Goal: Task Accomplishment & Management: Manage account settings

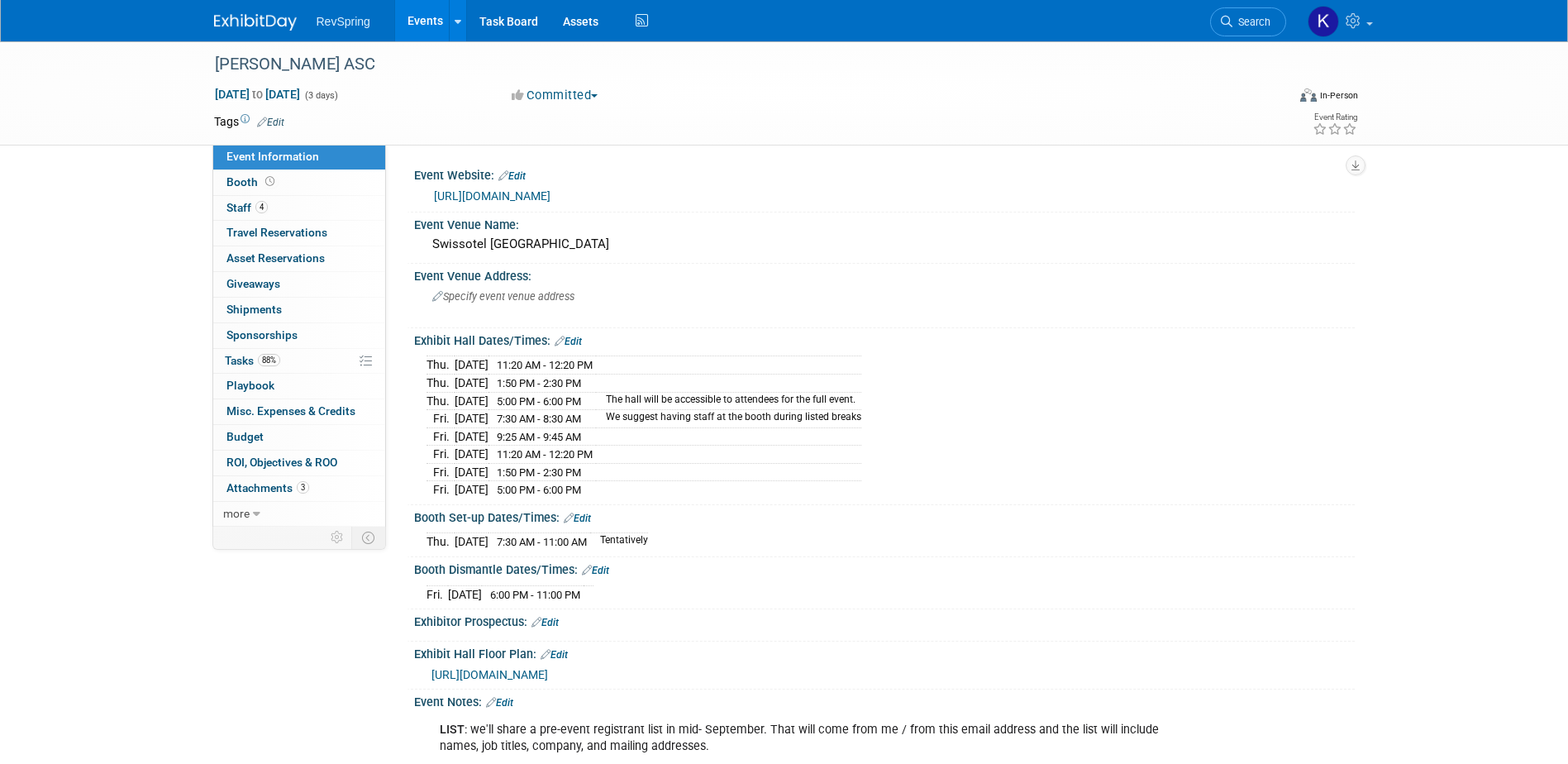
click at [337, 24] on span "RevSpring" at bounding box center [343, 22] width 54 height 13
click at [243, 15] on img at bounding box center [256, 23] width 82 height 17
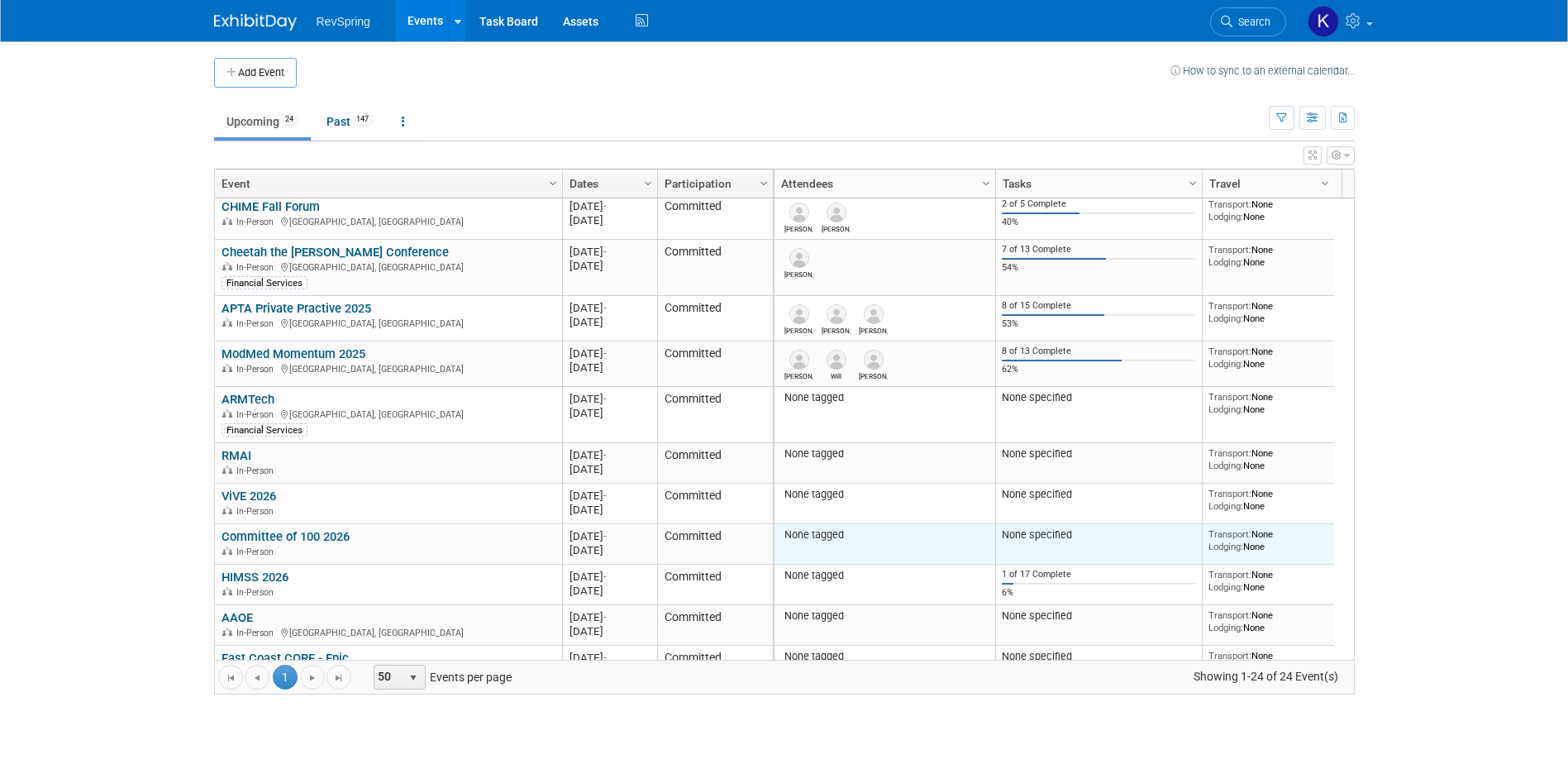
scroll to position [753, 0]
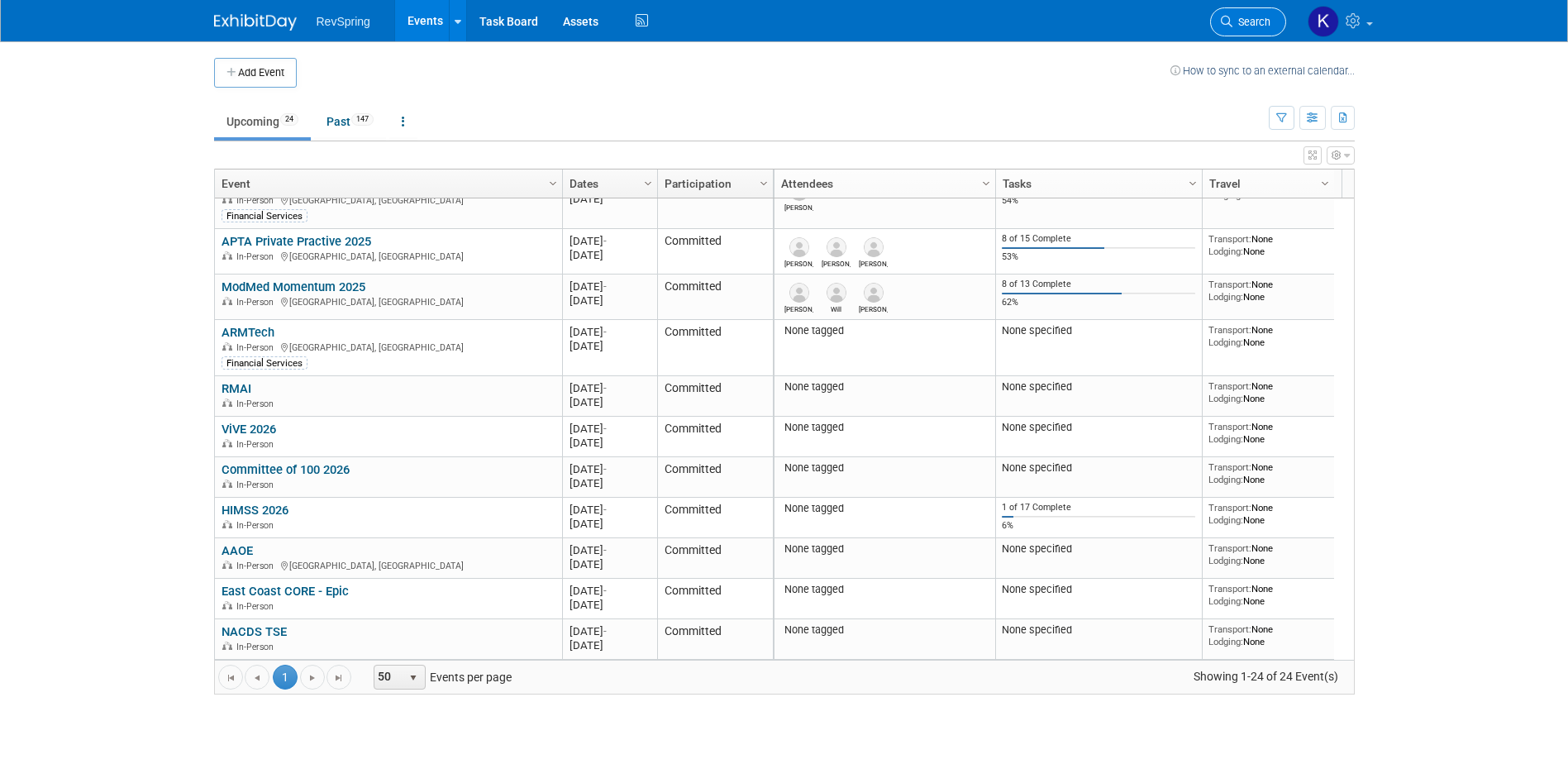
click at [1250, 24] on span "Search" at bounding box center [1251, 22] width 38 height 13
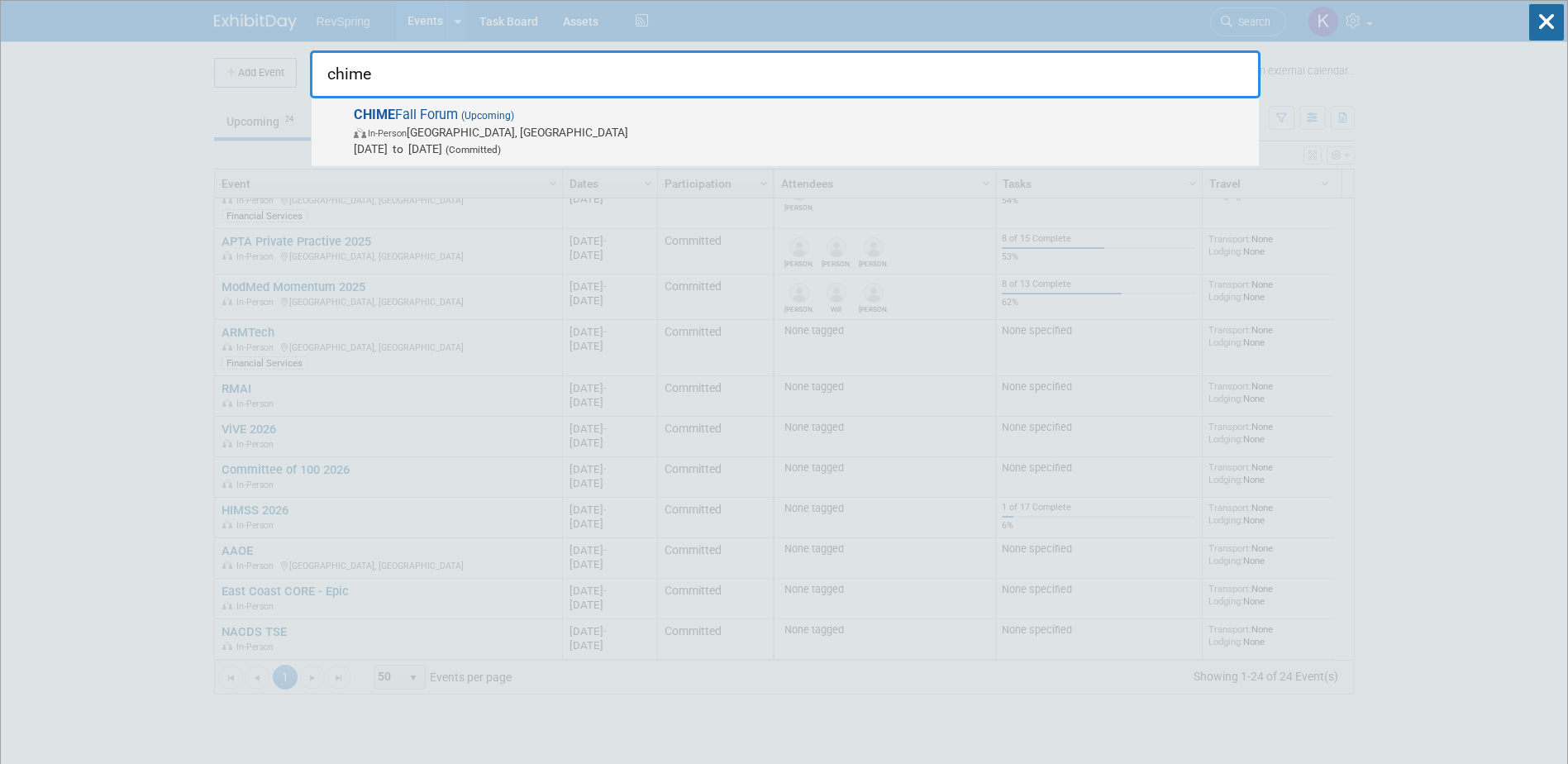
type input "chime"
click at [1142, 144] on span "[DATE] to [DATE] (Committed)" at bounding box center [803, 149] width 897 height 17
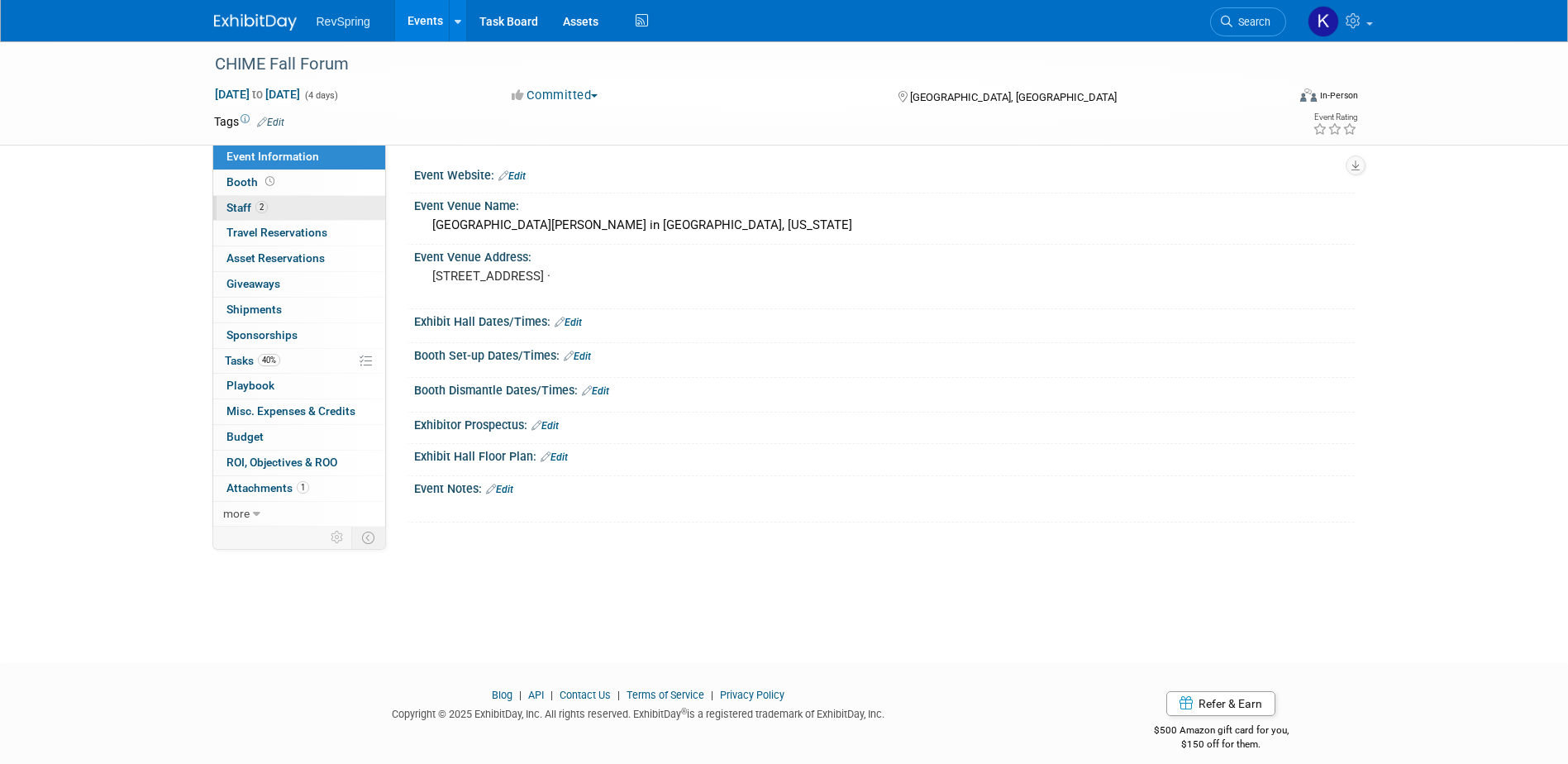
click at [320, 210] on link "2 Staff 2" at bounding box center [299, 208] width 172 height 24
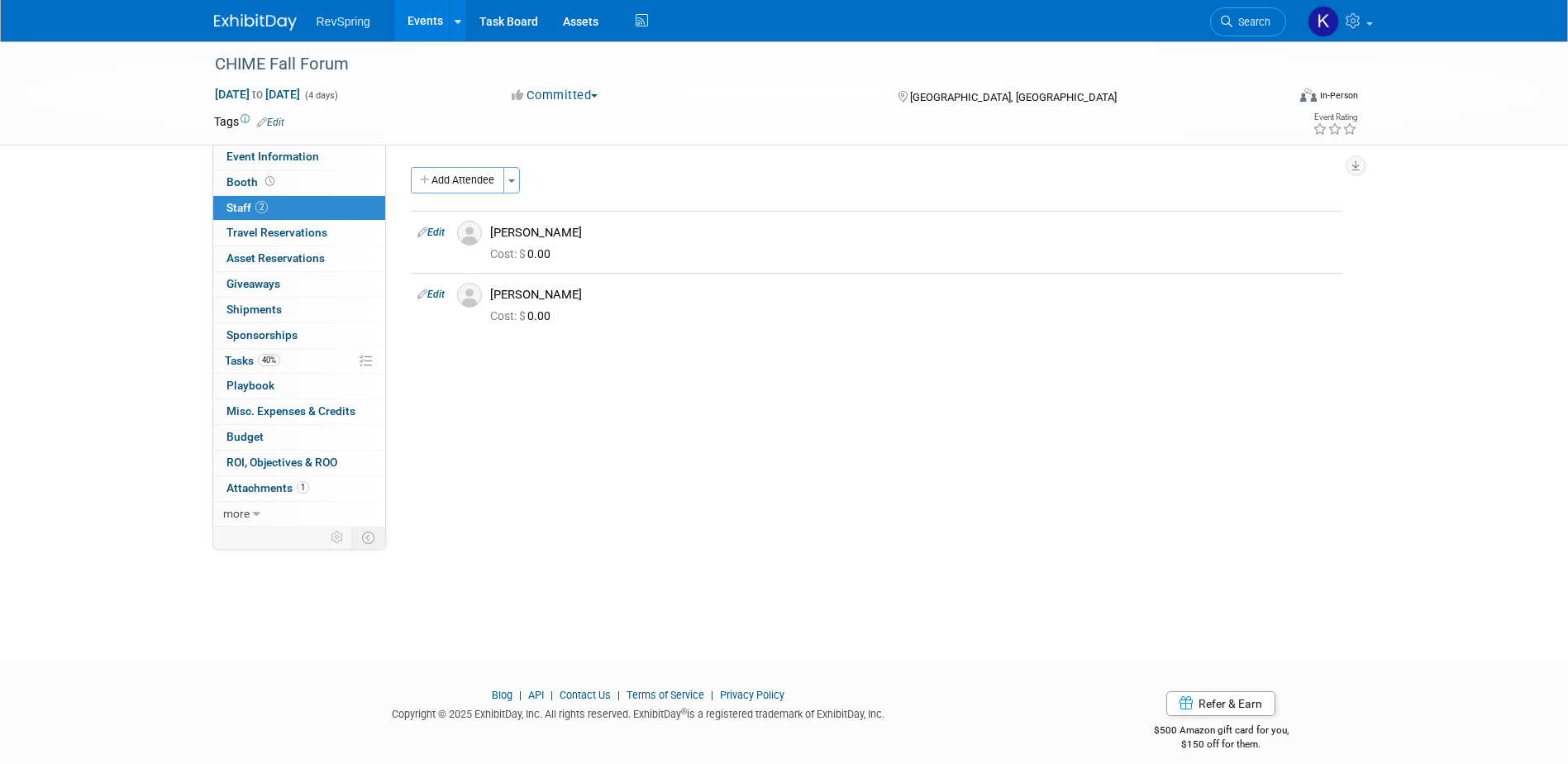
click at [470, 184] on button "Add Attendee" at bounding box center [457, 180] width 93 height 26
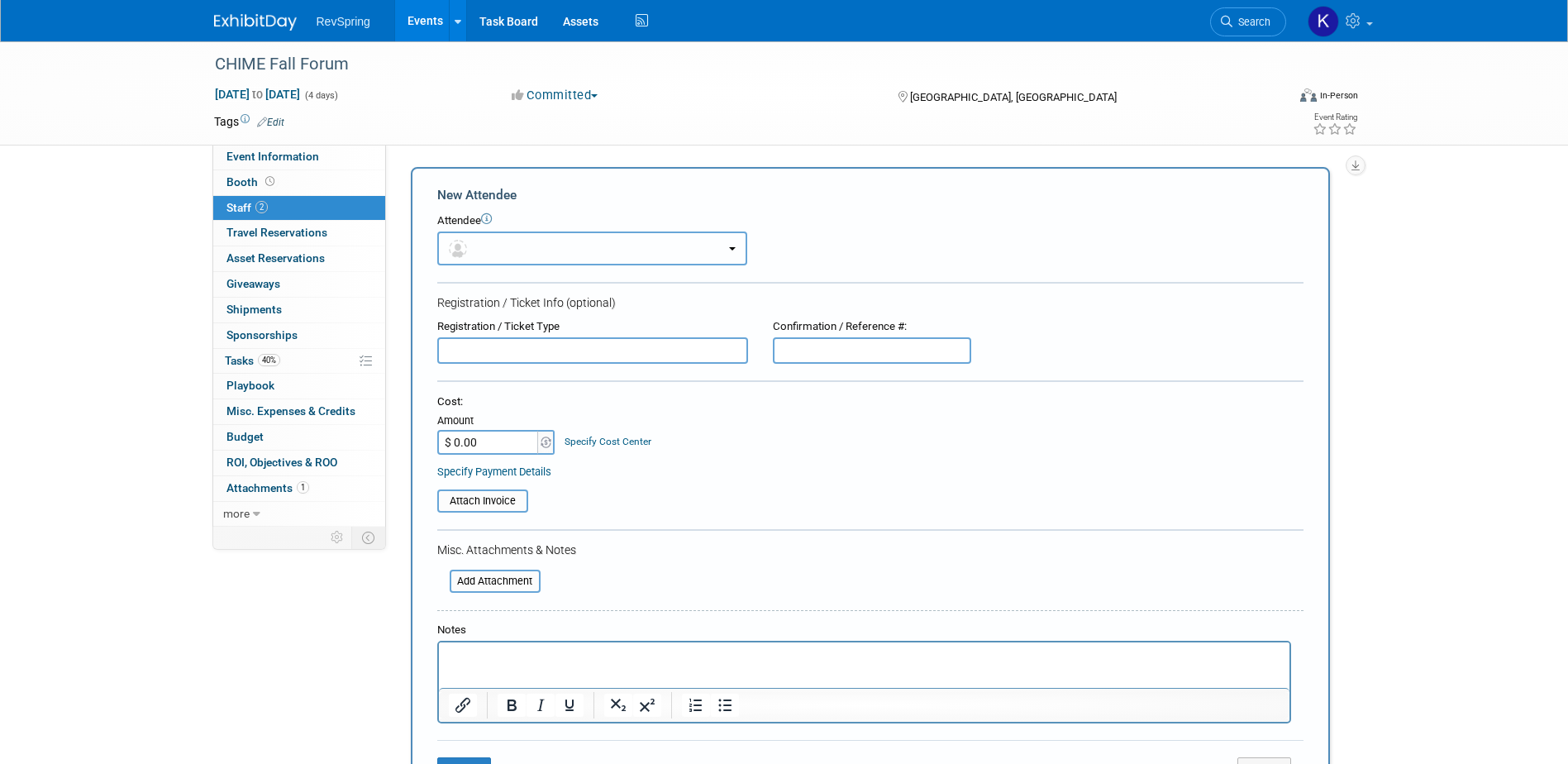
click at [517, 242] on button "button" at bounding box center [592, 248] width 310 height 34
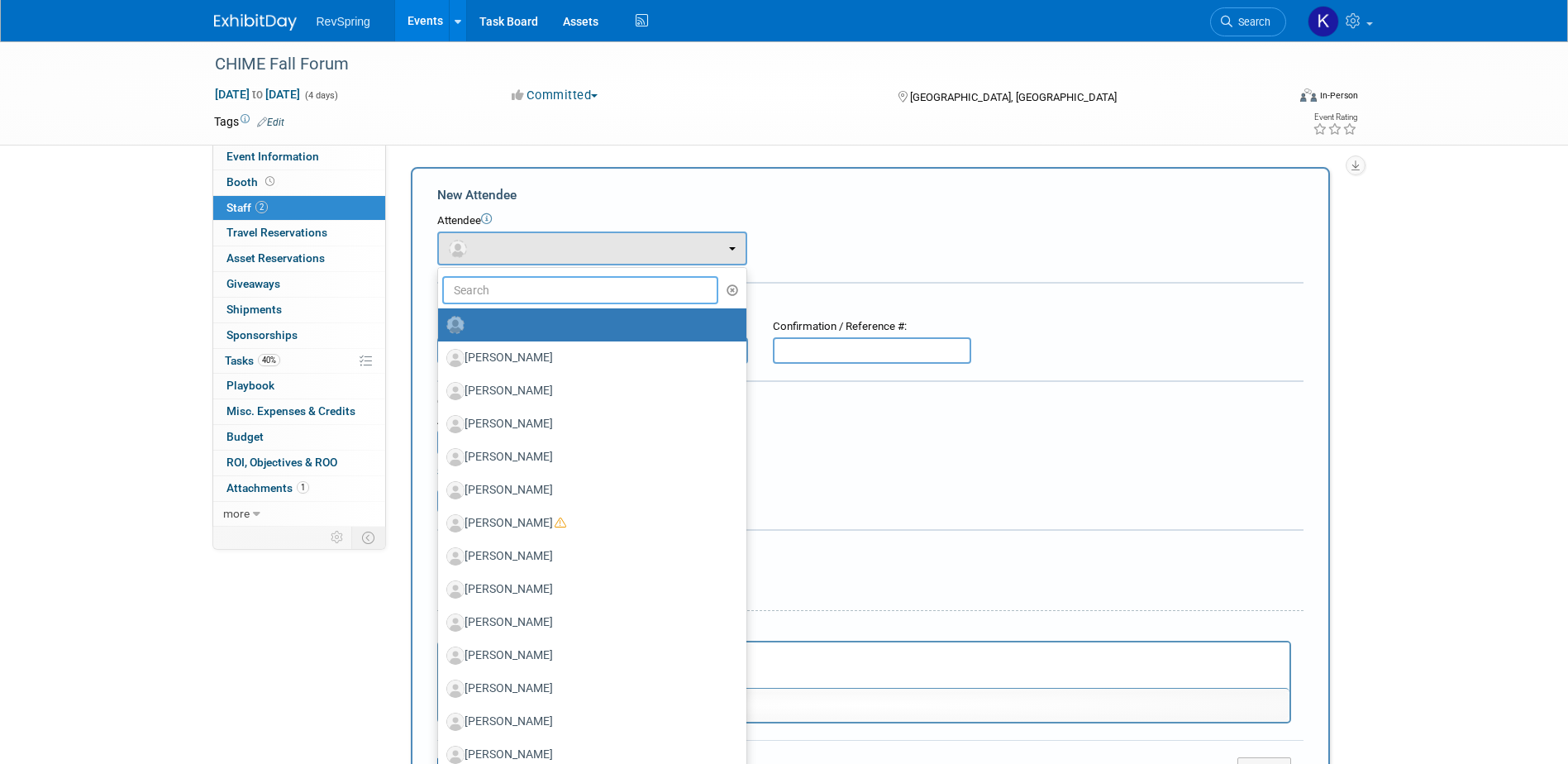
click at [551, 296] on input "text" at bounding box center [580, 289] width 277 height 28
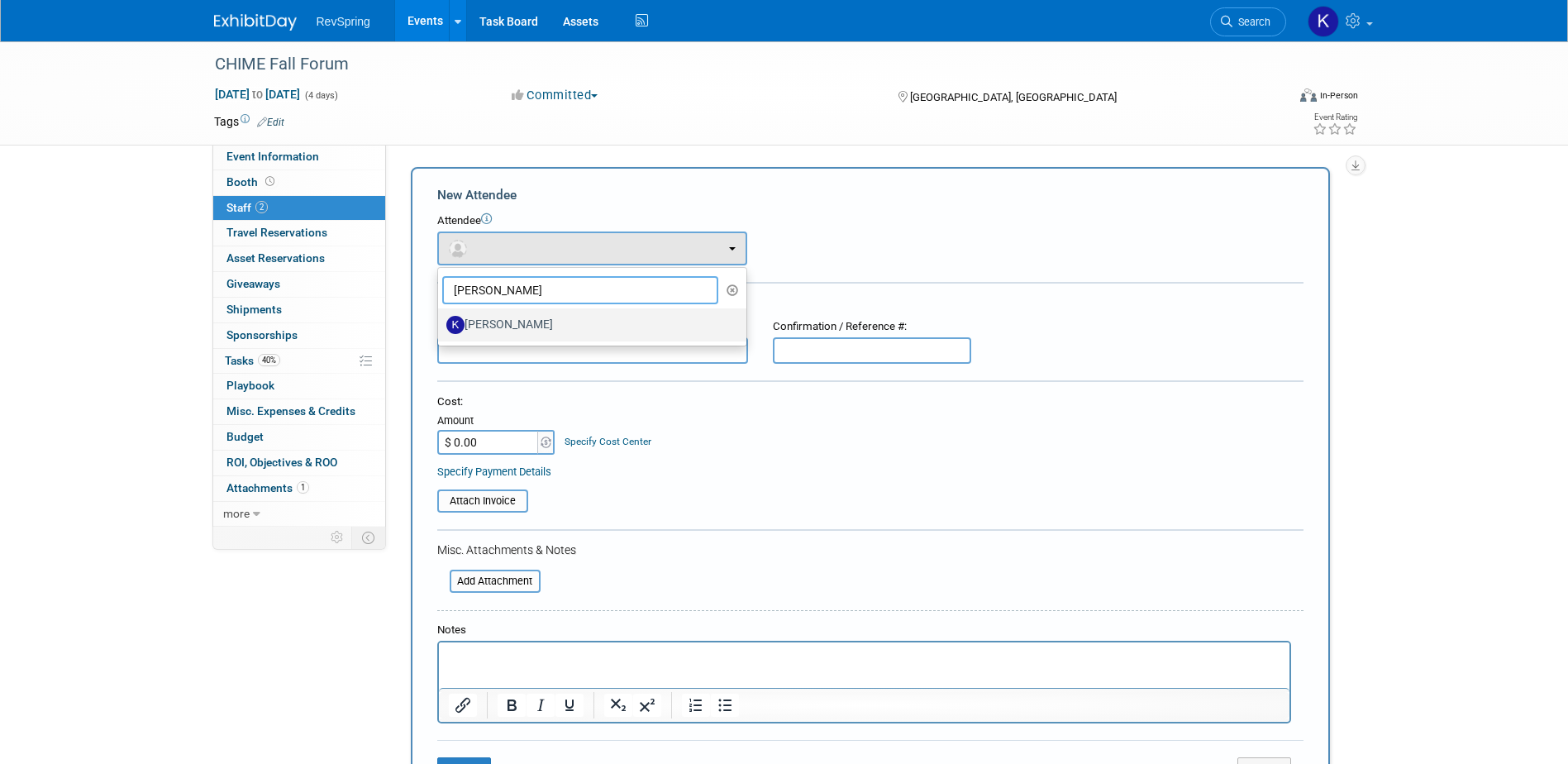
type input "kate"
click at [544, 326] on label "Kate Leitao" at bounding box center [588, 324] width 283 height 26
click at [441, 326] on input "Kate Leitao" at bounding box center [435, 322] width 11 height 11
select select "8dc603e3-6e52-4345-a858-afa4ddbe4f34"
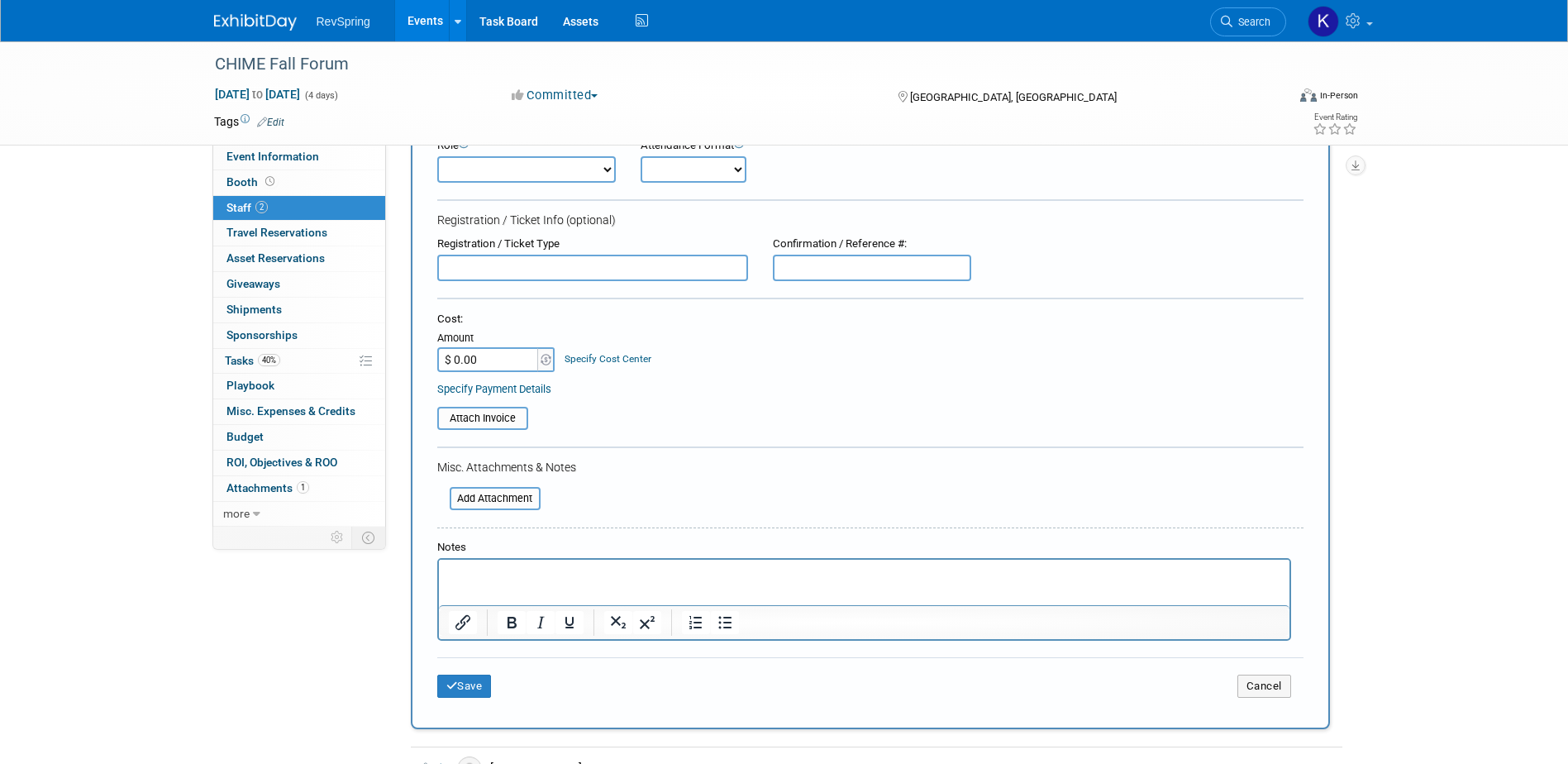
scroll to position [413, 0]
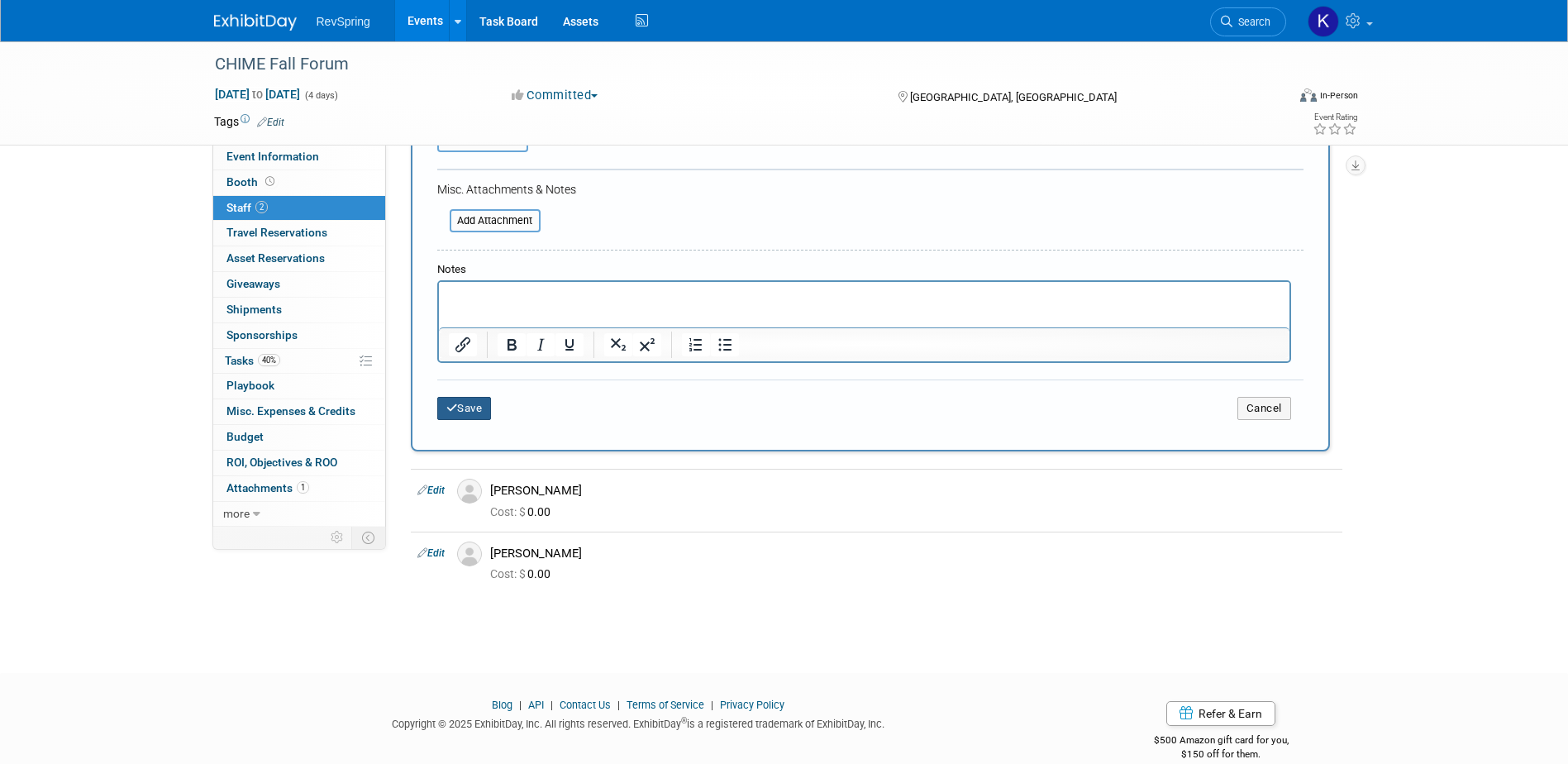
click at [470, 410] on button "Save" at bounding box center [464, 409] width 55 height 24
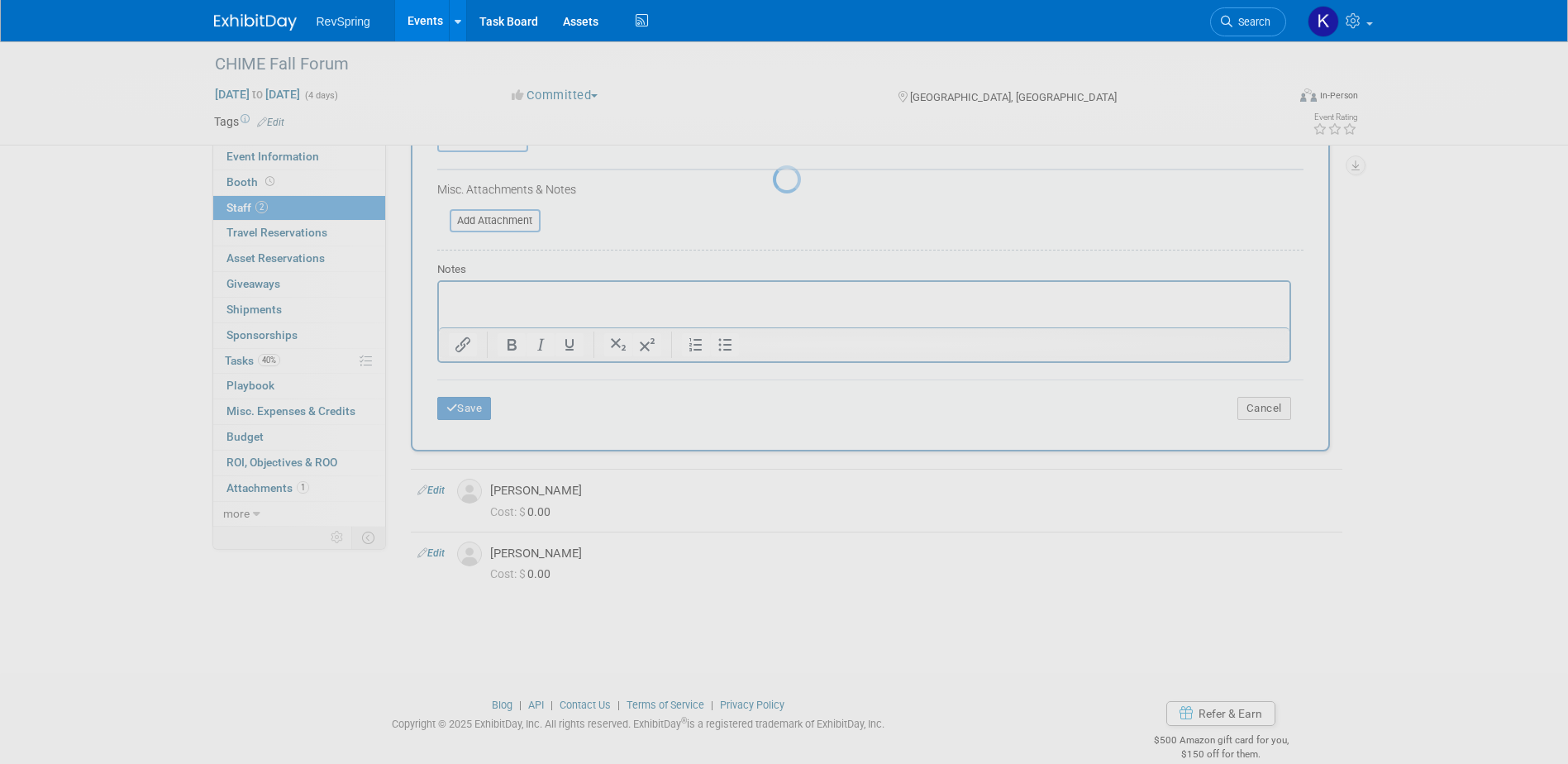
scroll to position [15, 0]
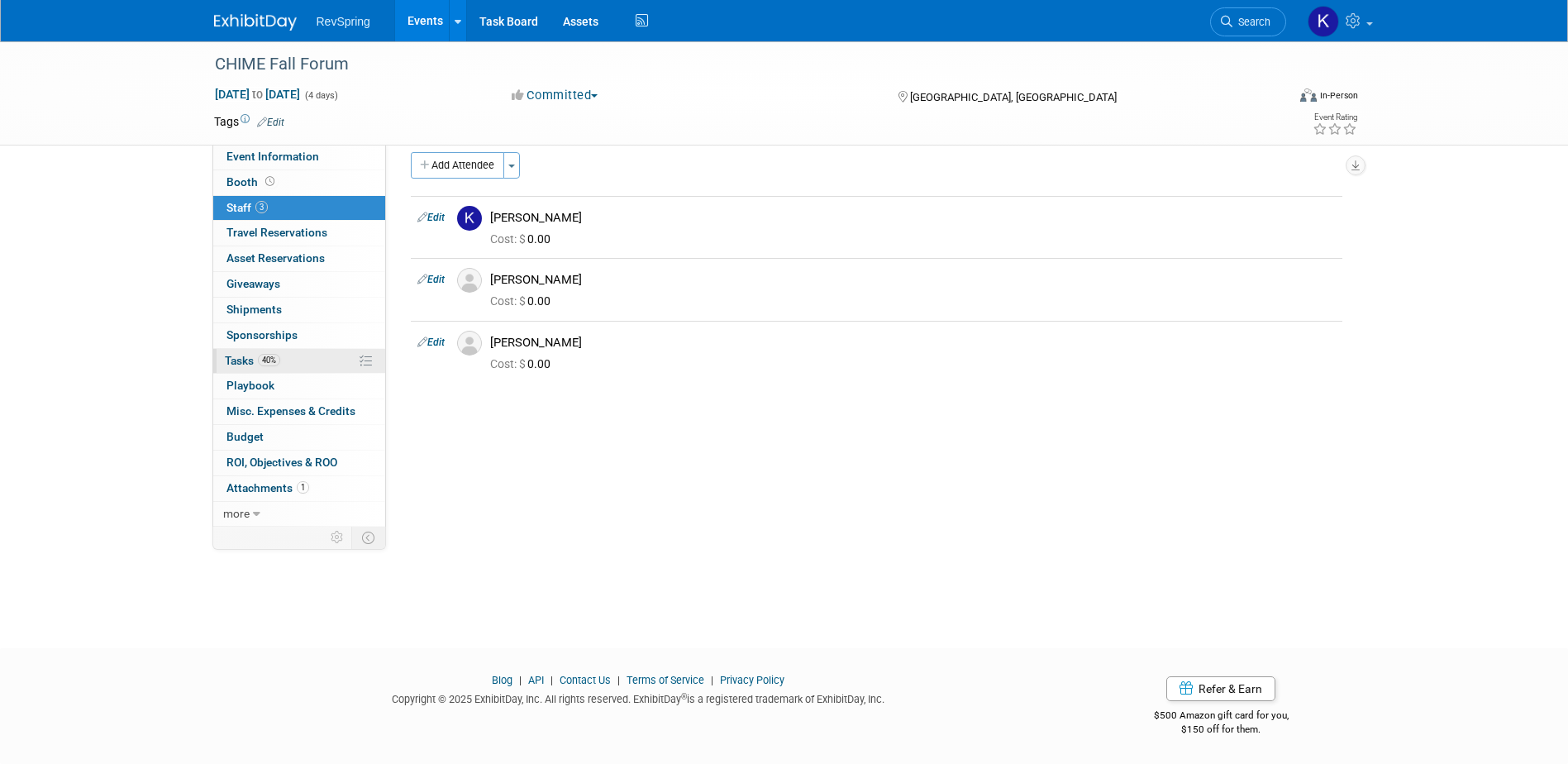
click at [312, 359] on link "40% Tasks 40%" at bounding box center [299, 361] width 172 height 24
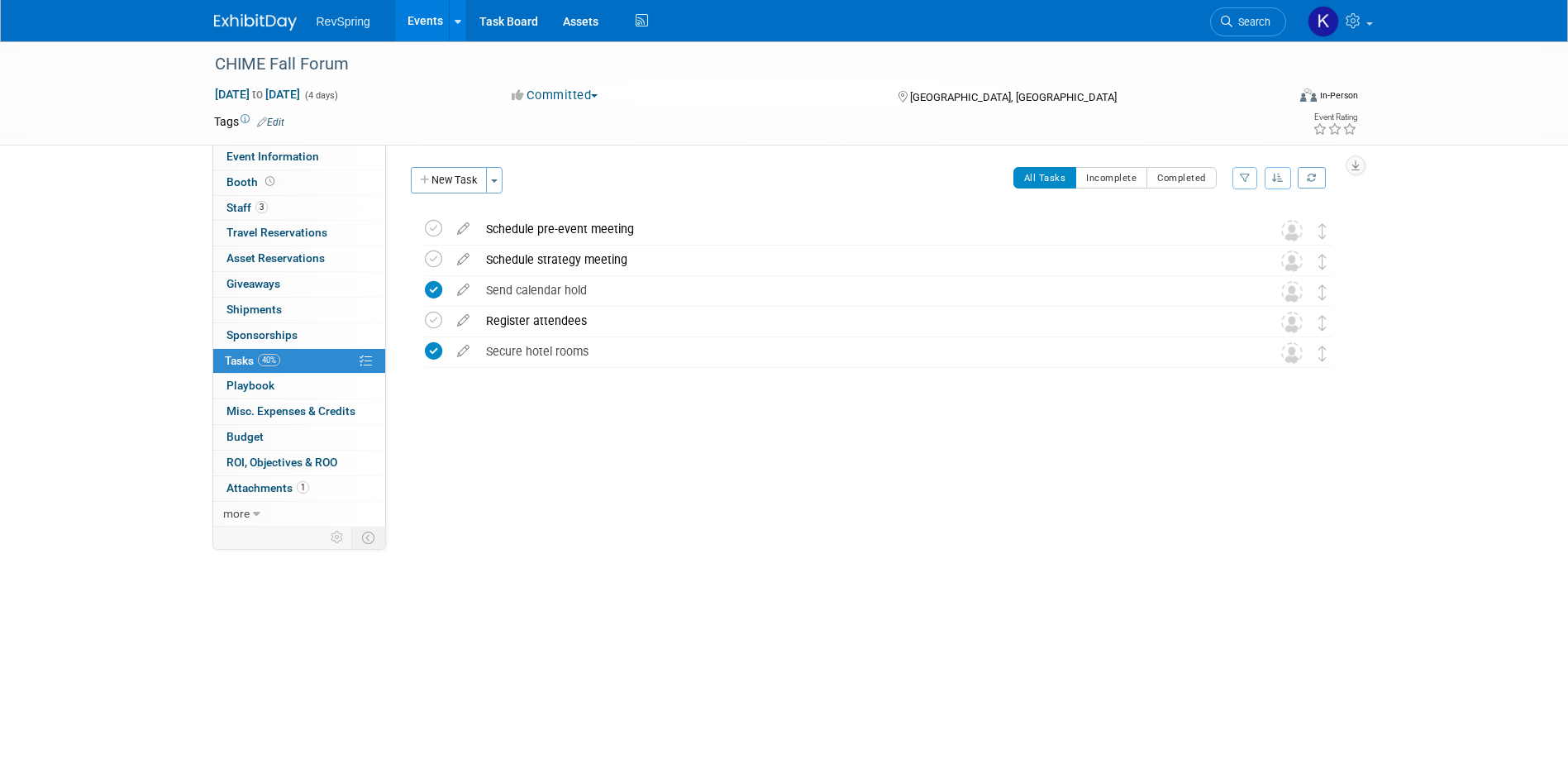
click at [434, 24] on link "Events" at bounding box center [426, 20] width 61 height 41
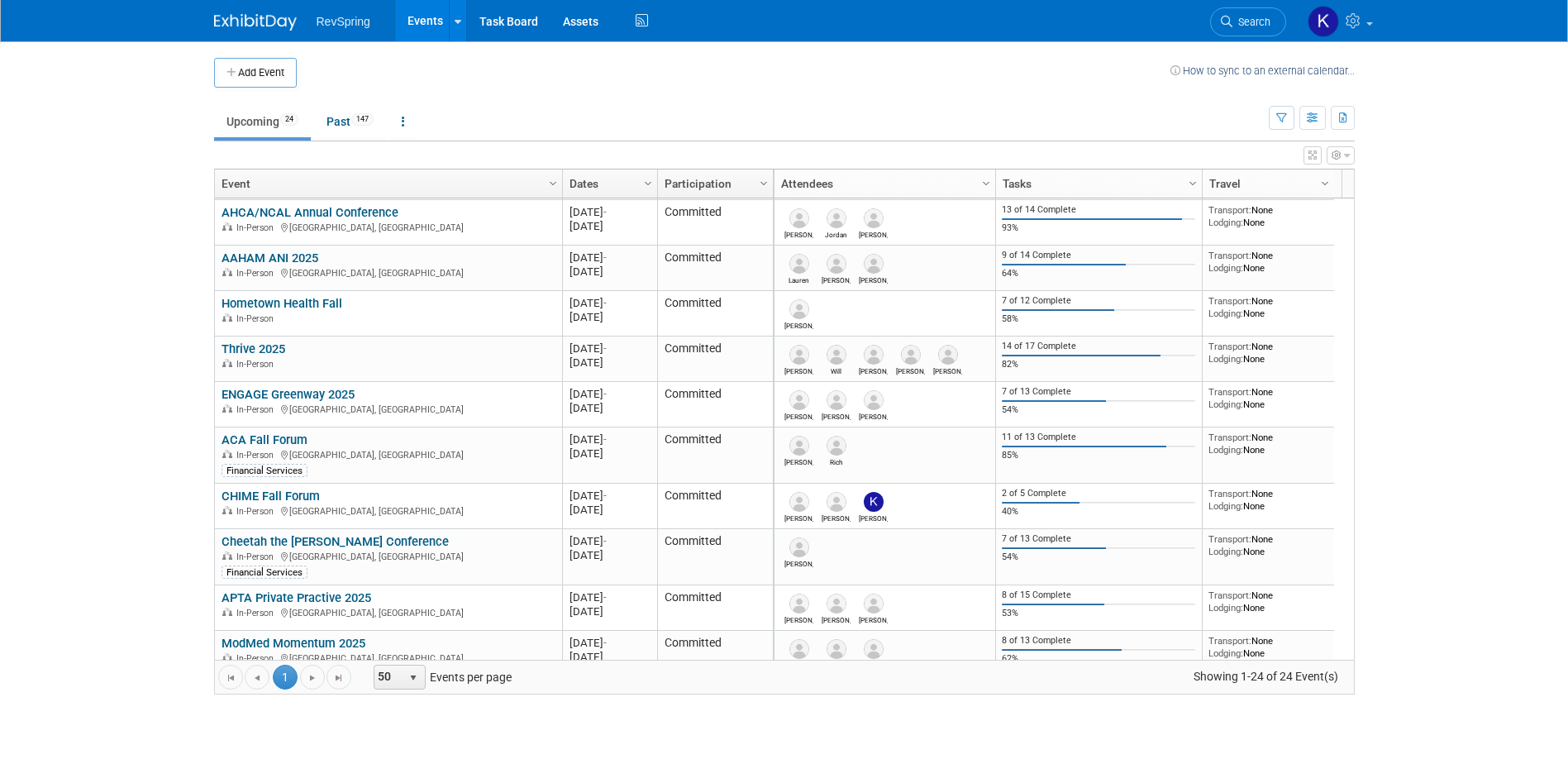
scroll to position [753, 0]
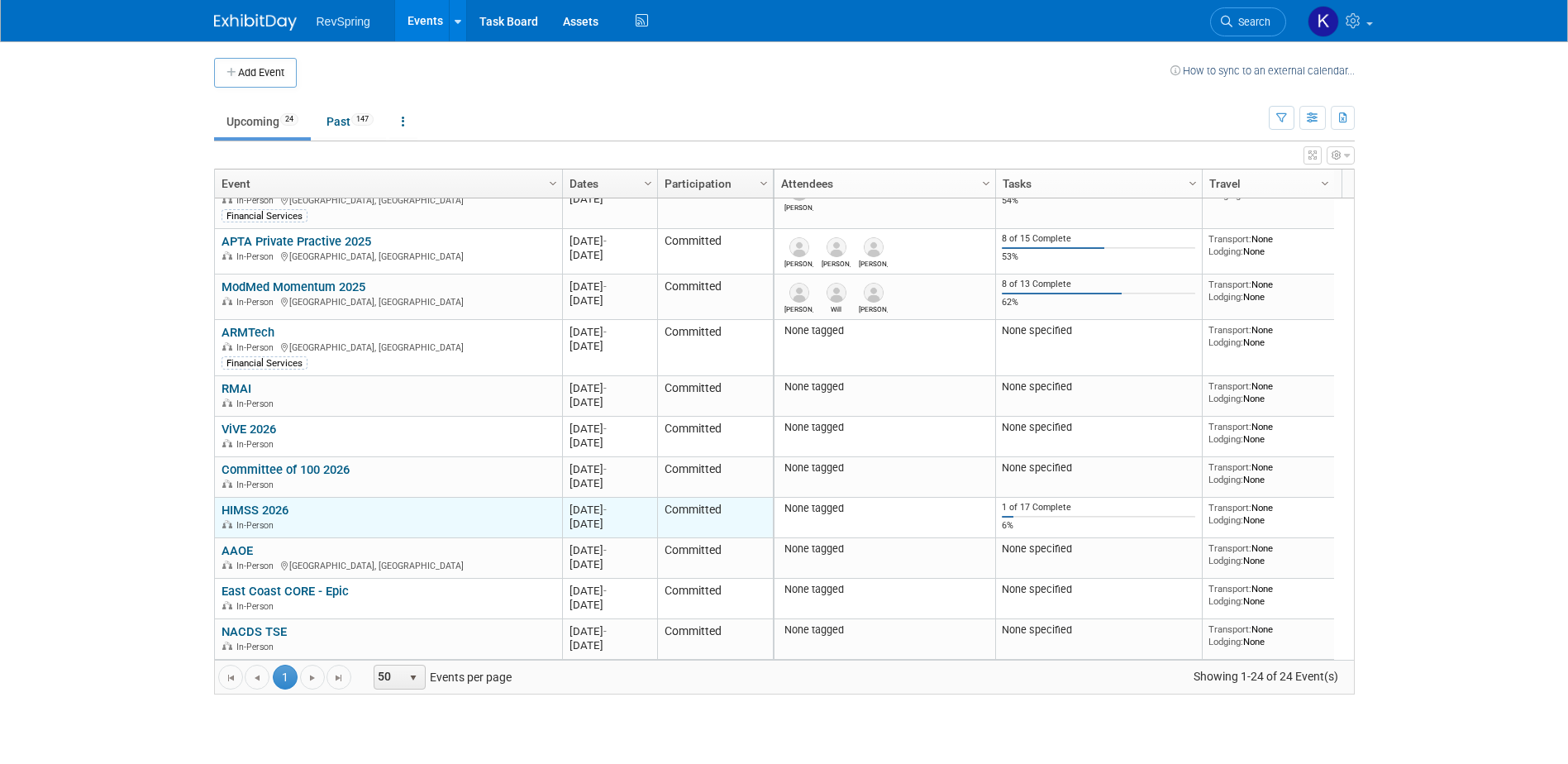
click at [278, 503] on link "HIMSS 2026" at bounding box center [255, 511] width 67 height 15
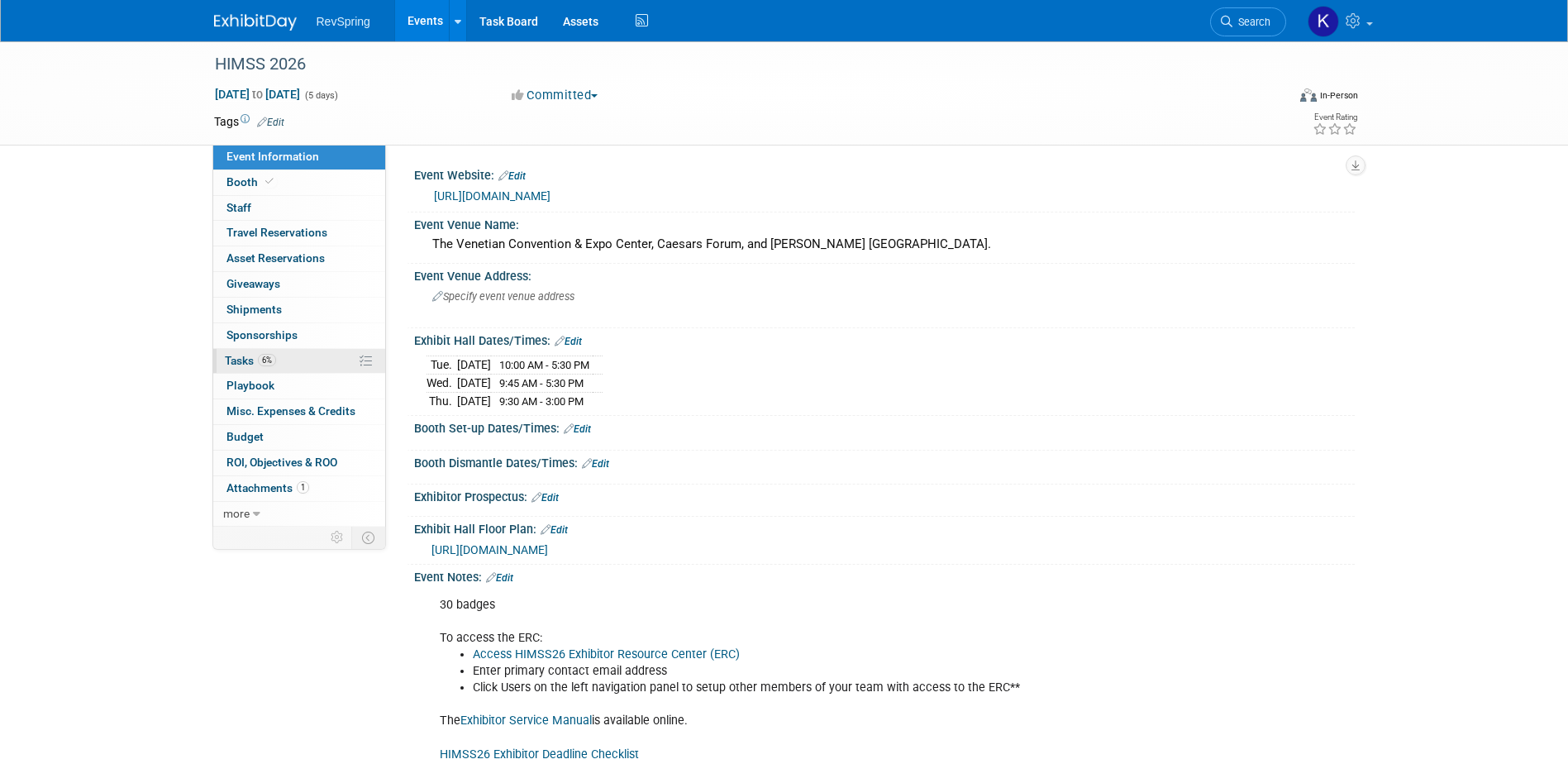
click at [283, 356] on link "6% Tasks 6%" at bounding box center [299, 361] width 172 height 24
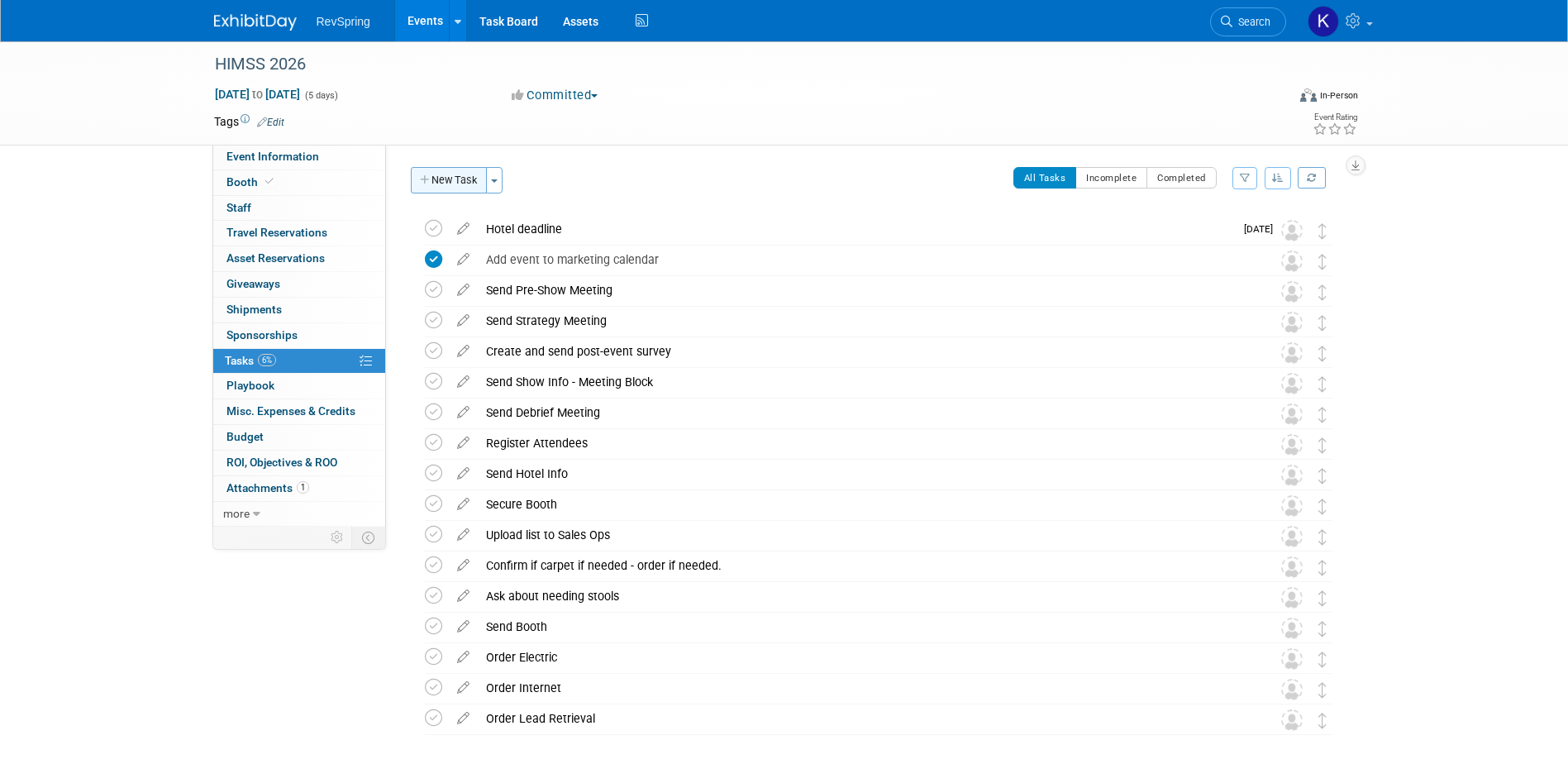
click at [441, 183] on button "New Task" at bounding box center [448, 180] width 76 height 26
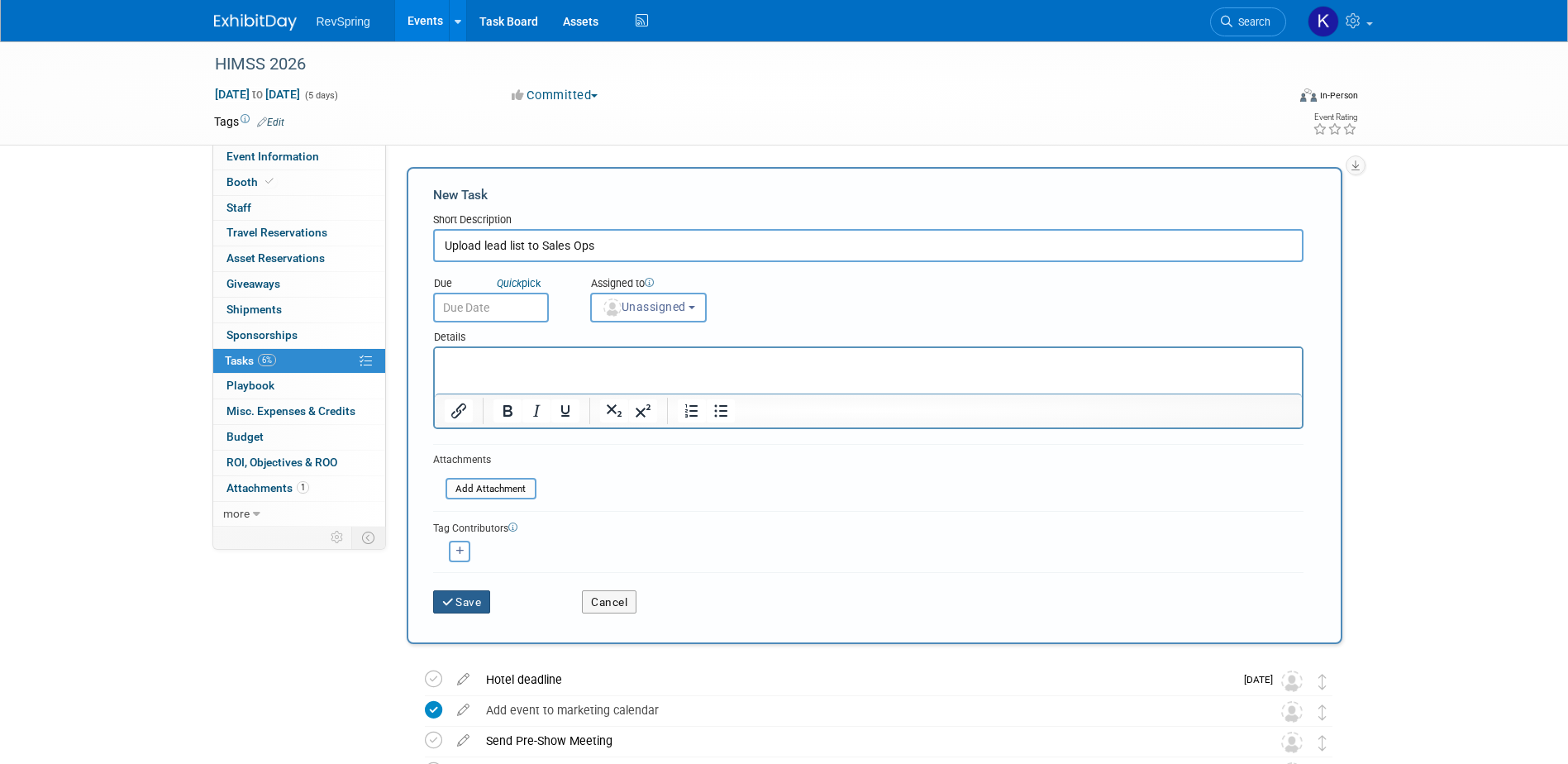
type input "Upload lead list to Sales Ops"
click at [463, 605] on button "Save" at bounding box center [462, 602] width 58 height 24
